Goal: Transaction & Acquisition: Download file/media

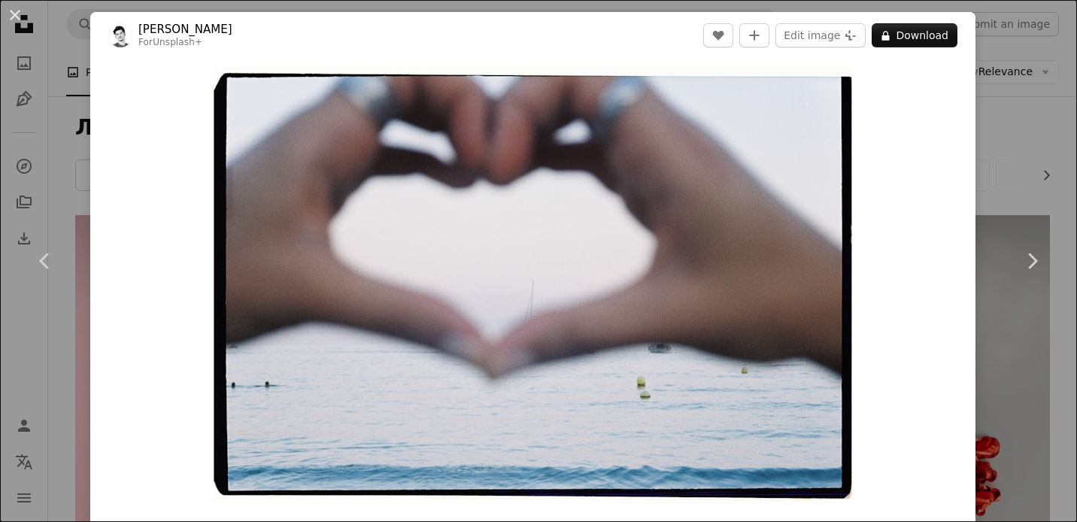
scroll to position [1711, 0]
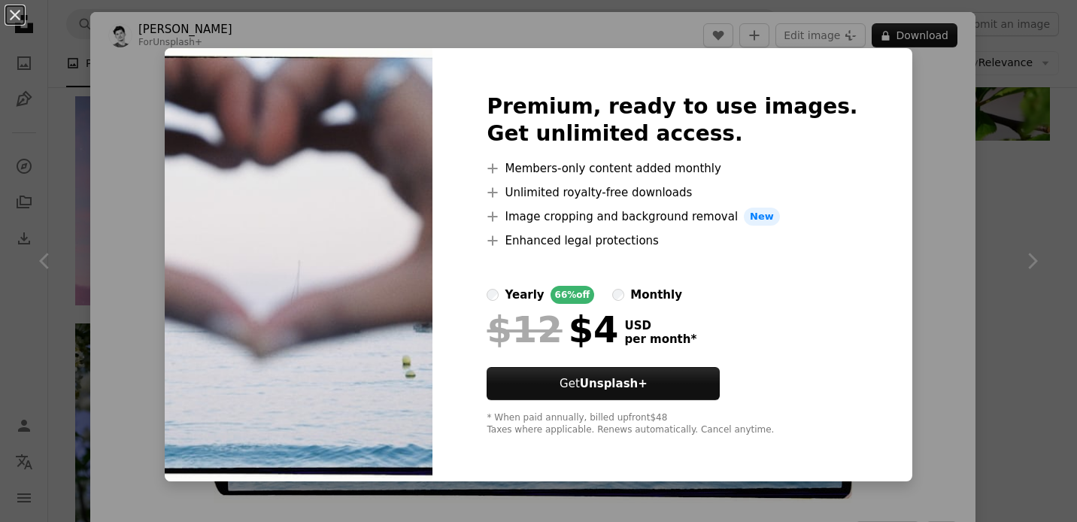
click at [918, 150] on div "An X shape Premium, ready to use images. Get unlimited access. A plus sign Memb…" at bounding box center [538, 261] width 1077 height 522
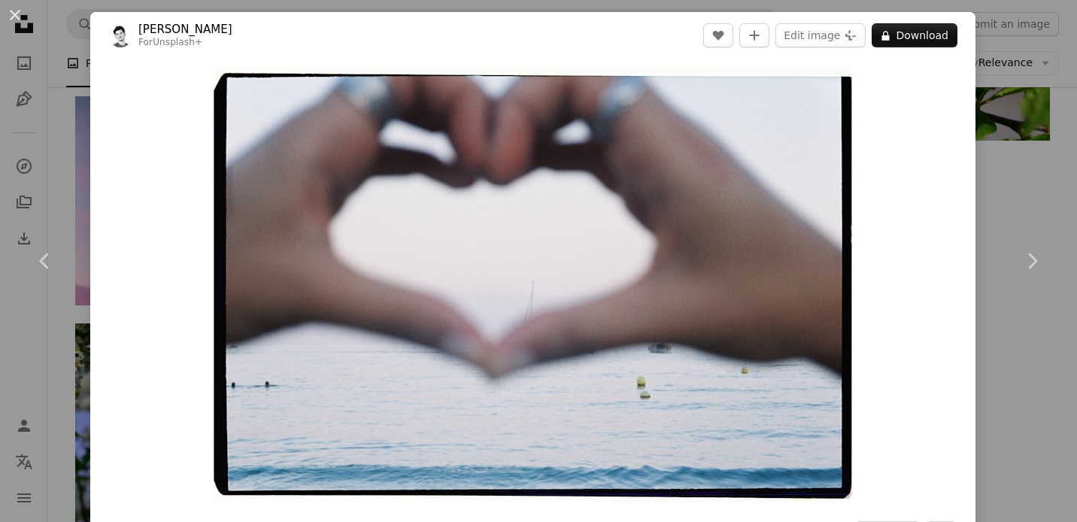
click at [1036, 174] on div "An X shape Chevron left Chevron right [PERSON_NAME] For Unsplash+ A heart A plu…" at bounding box center [538, 261] width 1077 height 522
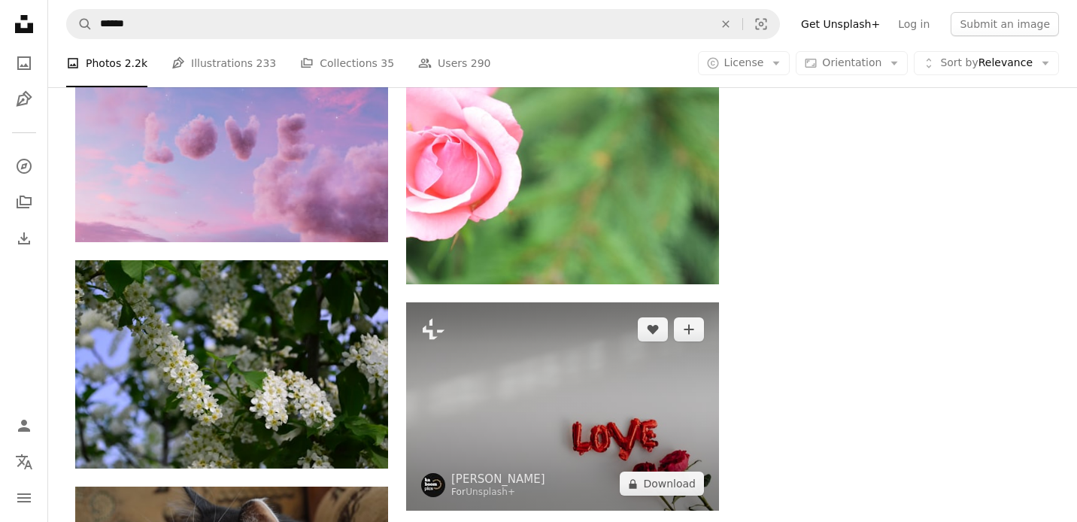
scroll to position [1736, 0]
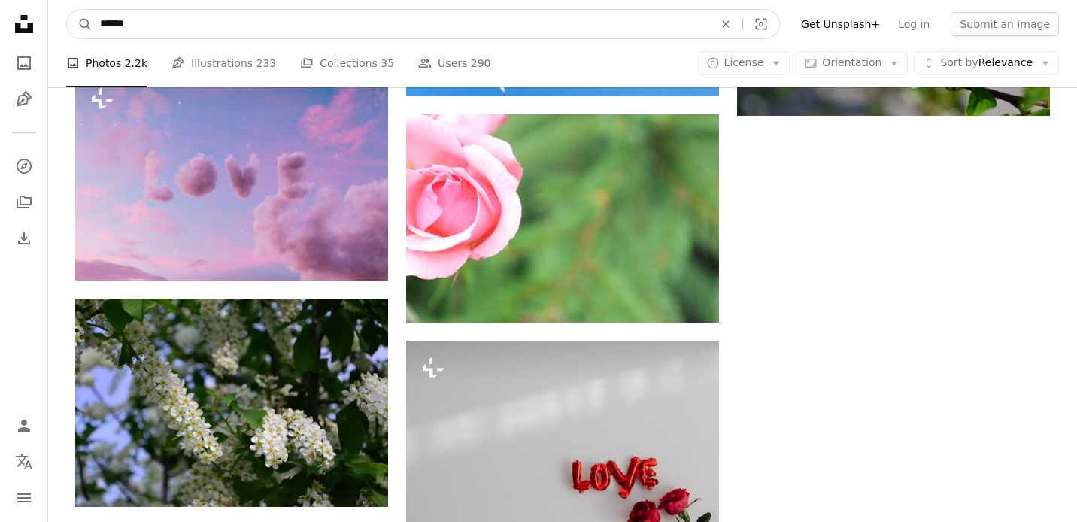
drag, startPoint x: 342, startPoint y: 24, endPoint x: -3, endPoint y: 16, distance: 345.2
type input "**********"
click button "A magnifying glass" at bounding box center [80, 24] width 26 height 29
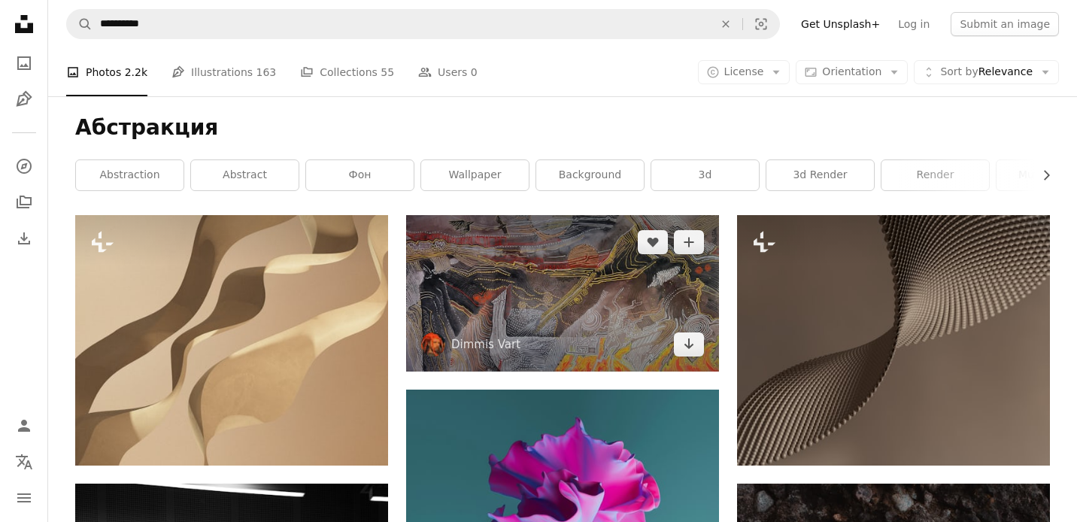
click at [542, 305] on img at bounding box center [562, 293] width 313 height 156
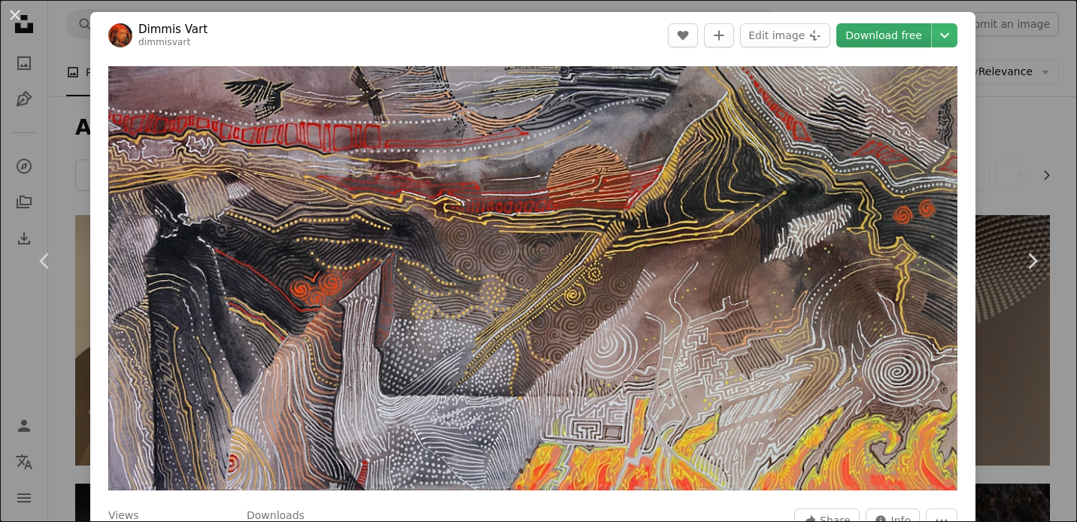
click at [904, 32] on link "Download free" at bounding box center [883, 35] width 95 height 24
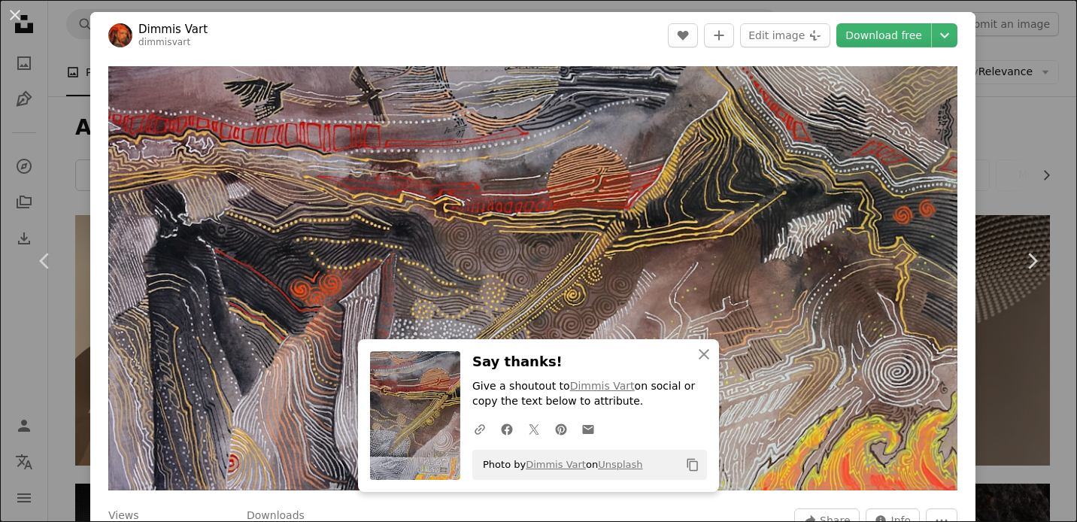
click at [420, 395] on img at bounding box center [415, 415] width 90 height 129
